Goal: Transaction & Acquisition: Purchase product/service

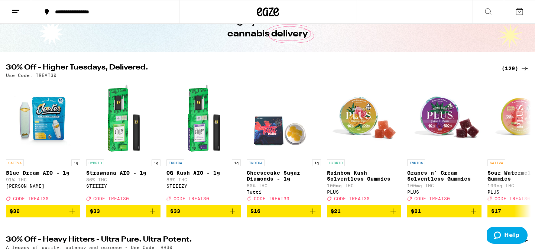
scroll to position [50, 0]
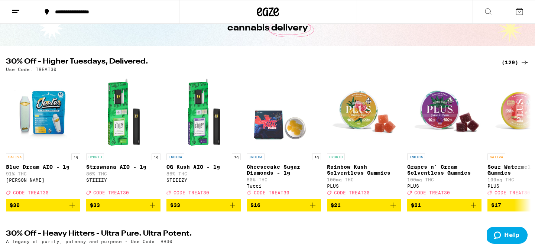
click at [507, 62] on div "(129)" at bounding box center [516, 62] width 28 height 9
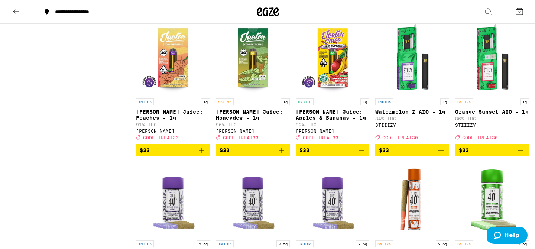
scroll to position [2504, 0]
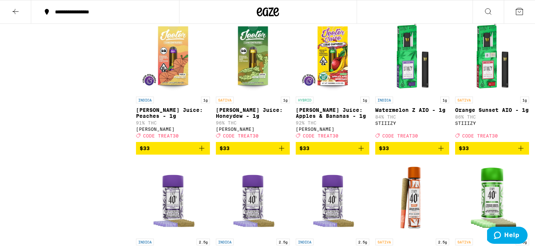
click at [281, 151] on icon "Add to bag" at bounding box center [281, 148] width 5 height 5
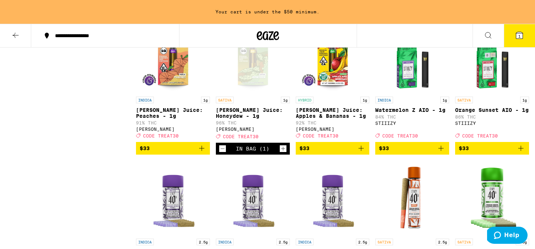
click at [362, 153] on icon "Add to bag" at bounding box center [361, 148] width 9 height 9
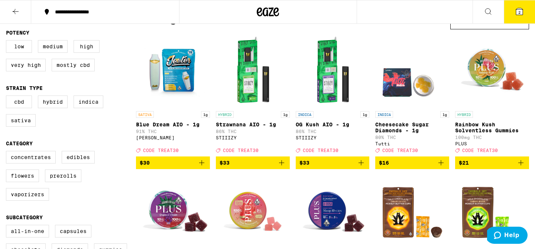
scroll to position [72, 0]
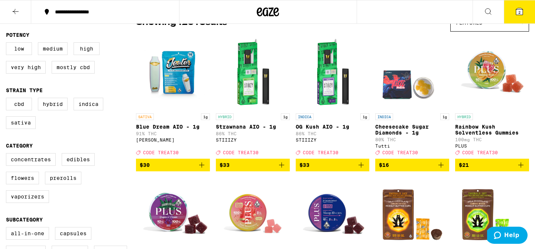
click at [202, 169] on icon "Add to bag" at bounding box center [201, 165] width 9 height 9
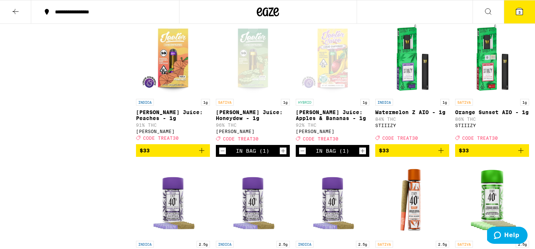
scroll to position [2504, 0]
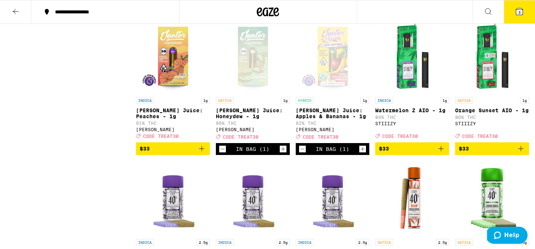
click at [282, 154] on icon "Increment" at bounding box center [283, 149] width 7 height 9
click at [522, 12] on icon at bounding box center [519, 11] width 7 height 7
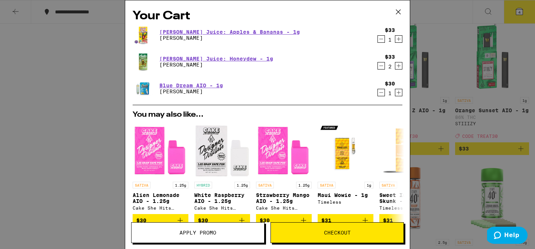
click at [192, 235] on span "Apply Promo" at bounding box center [198, 232] width 37 height 5
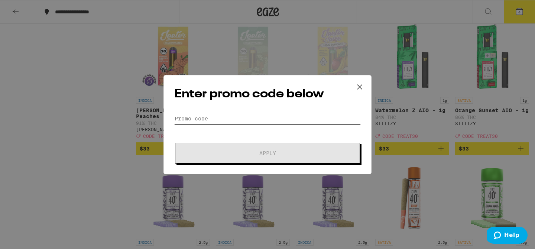
click at [183, 120] on input "Promo Code" at bounding box center [267, 118] width 187 height 11
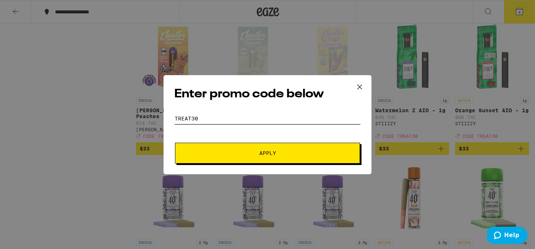
type input "treat30"
click at [250, 156] on button "Apply" at bounding box center [267, 153] width 185 height 21
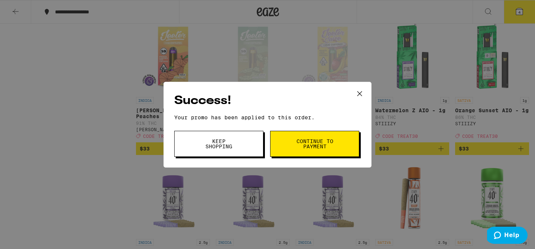
click at [305, 145] on span "Continue to payment" at bounding box center [315, 144] width 38 height 10
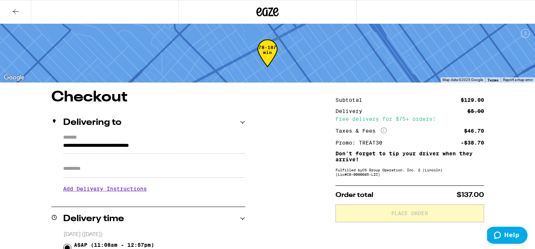
click at [18, 14] on icon at bounding box center [15, 11] width 9 height 9
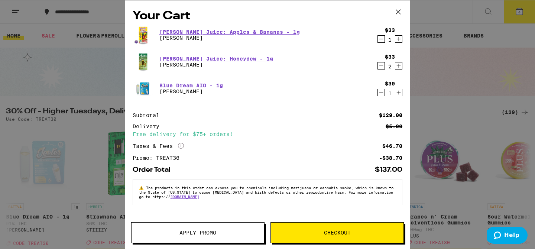
click at [379, 68] on icon "Decrement" at bounding box center [381, 65] width 7 height 9
click at [382, 67] on icon "Decrement" at bounding box center [381, 65] width 7 height 9
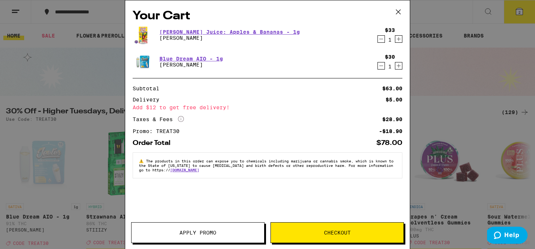
click at [397, 12] on icon at bounding box center [398, 11] width 11 height 11
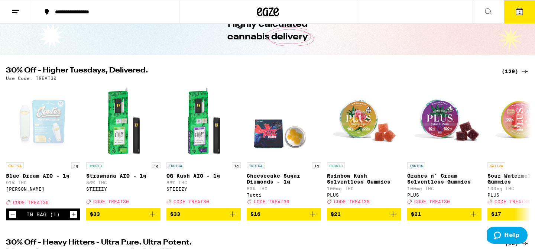
scroll to position [47, 0]
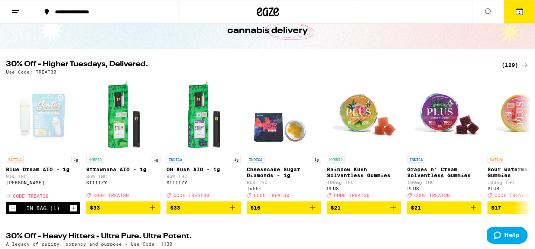
click at [511, 66] on div "(129)" at bounding box center [516, 65] width 28 height 9
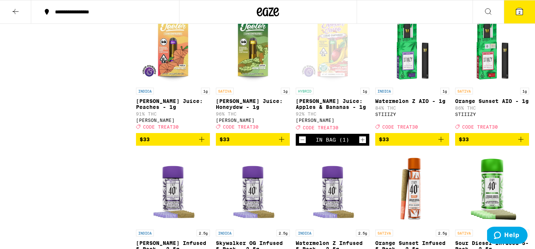
scroll to position [2517, 0]
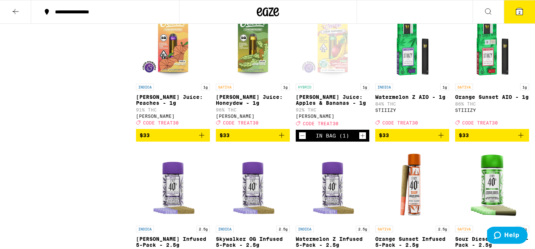
click at [284, 140] on icon "Add to bag" at bounding box center [281, 135] width 9 height 9
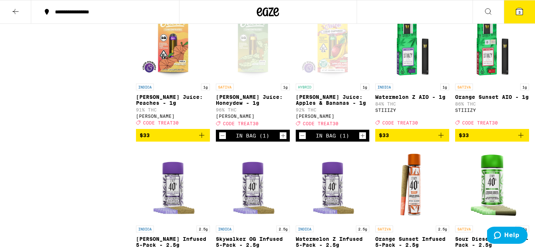
click at [284, 140] on icon "Increment" at bounding box center [283, 135] width 7 height 9
click at [519, 11] on span "4" at bounding box center [519, 12] width 2 height 4
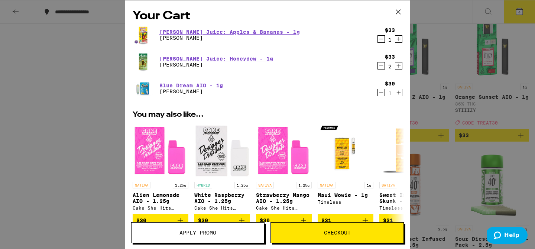
click at [383, 67] on icon "Decrement" at bounding box center [381, 65] width 7 height 9
click at [237, 236] on button "Apply Promo" at bounding box center [197, 232] width 133 height 21
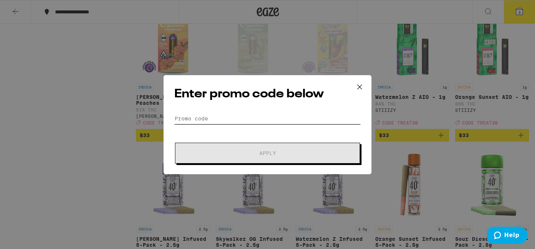
click at [194, 120] on input "Promo Code" at bounding box center [267, 118] width 187 height 11
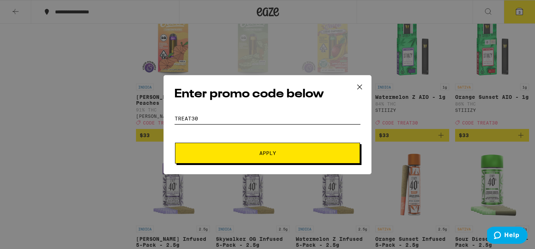
type input "treat30"
click at [253, 156] on button "Apply" at bounding box center [267, 153] width 185 height 21
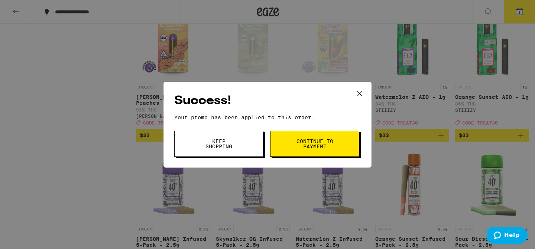
click at [328, 150] on button "Continue to payment" at bounding box center [314, 144] width 89 height 26
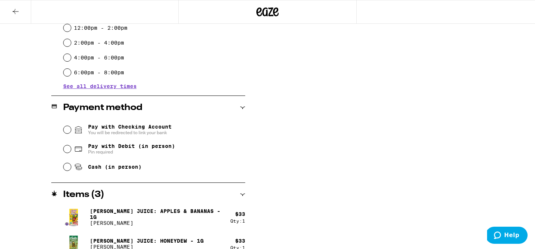
scroll to position [275, 0]
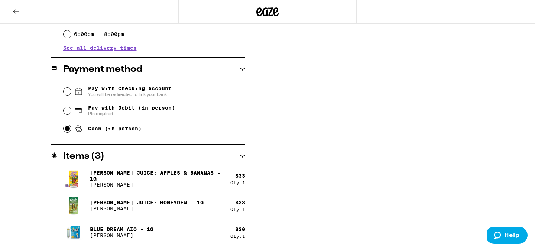
click at [65, 130] on input "Cash (in person)" at bounding box center [67, 128] width 7 height 7
radio input "true"
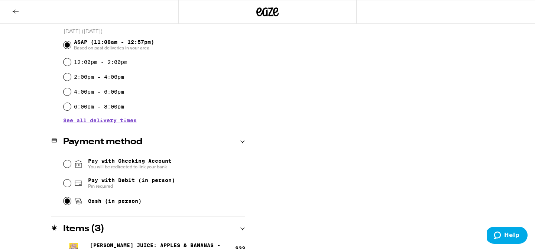
scroll to position [0, 0]
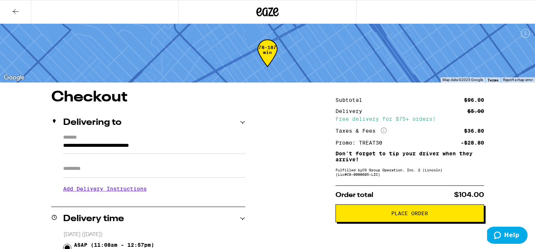
click at [407, 216] on span "Place Order" at bounding box center [409, 213] width 37 height 5
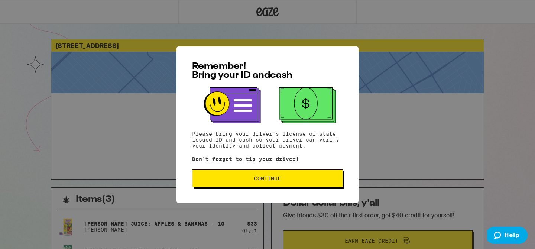
click at [327, 181] on span "Continue" at bounding box center [267, 178] width 138 height 5
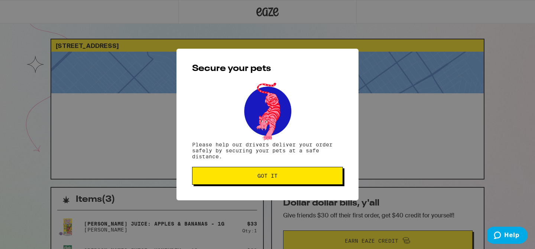
click at [327, 182] on button "Got it" at bounding box center [267, 176] width 151 height 18
